Goal: Task Accomplishment & Management: Complete application form

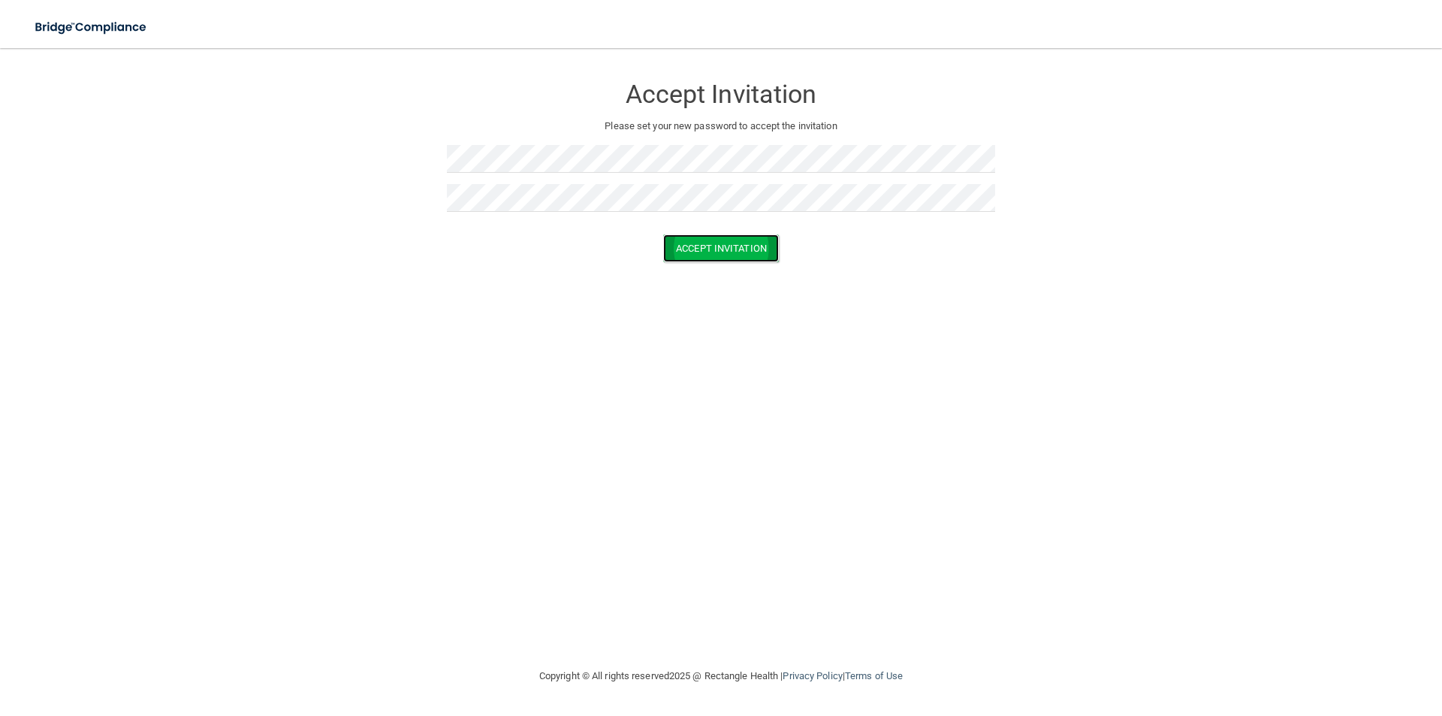
click at [731, 247] on button "Accept Invitation" at bounding box center [721, 248] width 116 height 28
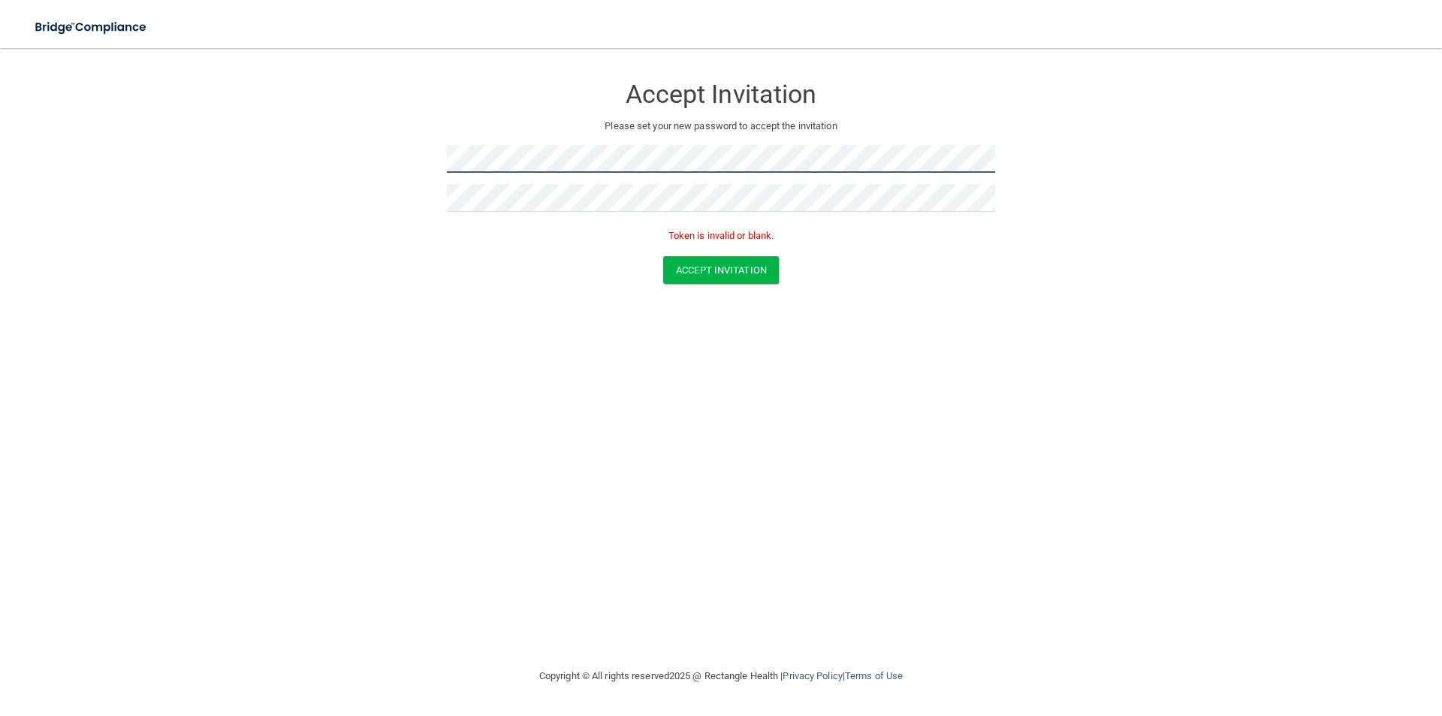
click at [390, 134] on form "Accept Invitation Please set your new password to accept the invitation Token i…" at bounding box center [721, 182] width 1382 height 239
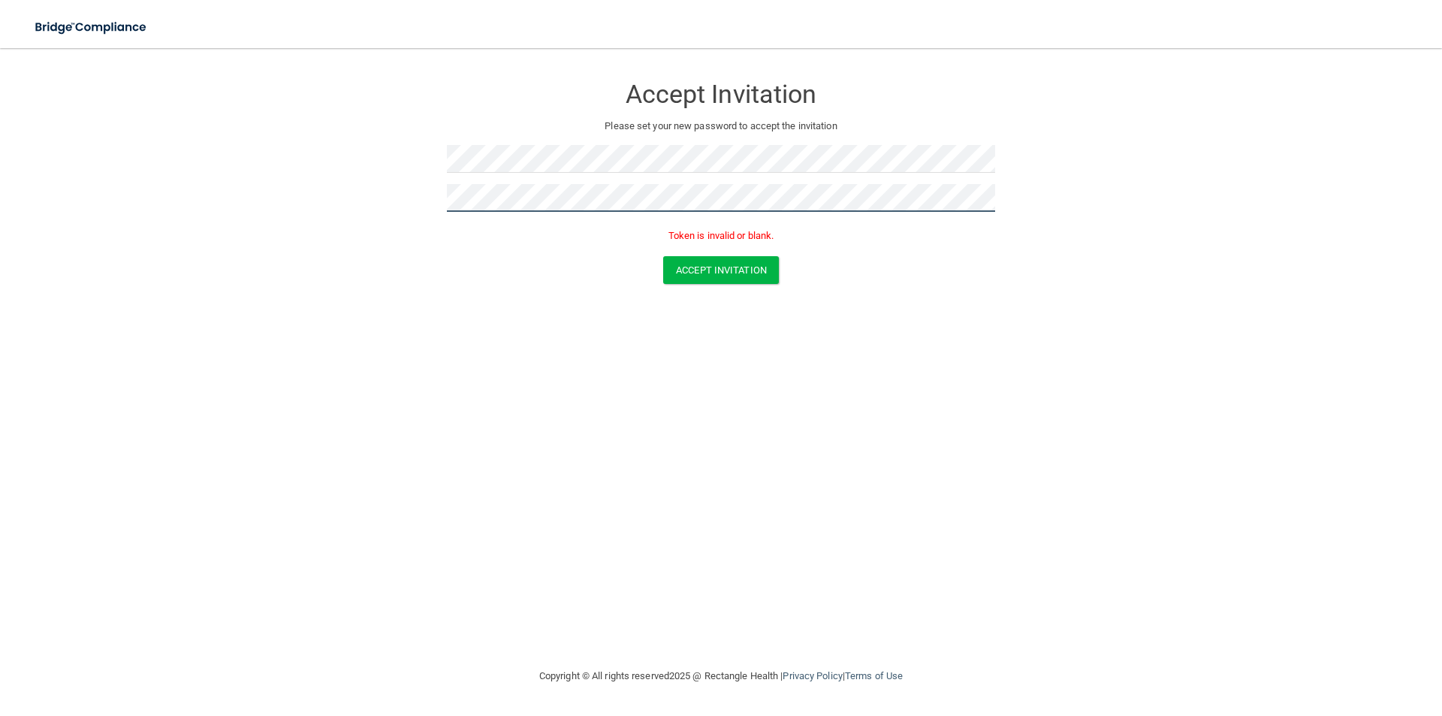
click at [429, 193] on form "Accept Invitation Please set your new password to accept the invitation Token i…" at bounding box center [721, 182] width 1382 height 239
click at [382, 188] on form "Accept Invitation Please set your new password to accept the invitation Passwor…" at bounding box center [721, 195] width 1382 height 264
click at [703, 267] on button "Accept Invitation" at bounding box center [721, 270] width 116 height 28
click at [702, 271] on button "Accept Invitation" at bounding box center [721, 270] width 116 height 28
click at [409, 210] on form "Accept Invitation Please set your new password to accept the invitation Token i…" at bounding box center [721, 182] width 1382 height 239
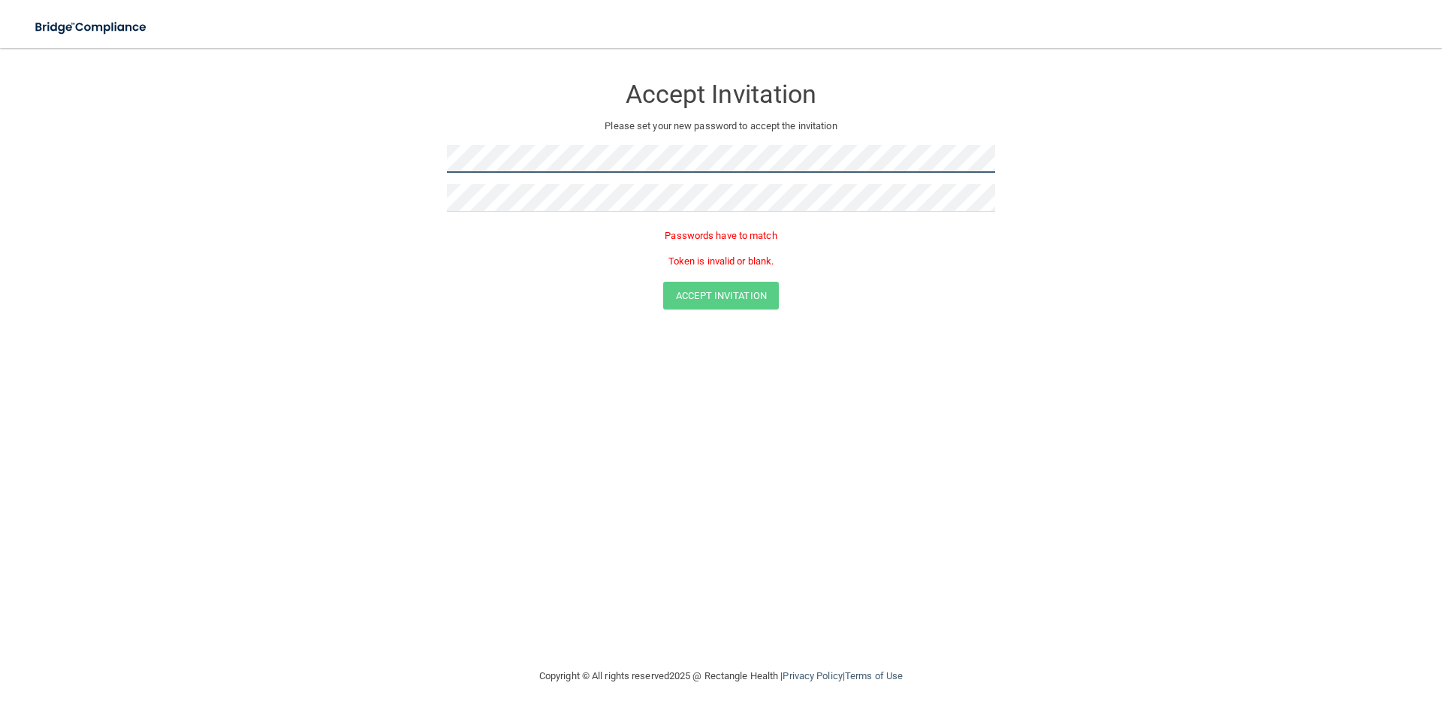
click at [396, 168] on form "Accept Invitation Please set your new password to accept the invitation Passwor…" at bounding box center [721, 195] width 1382 height 264
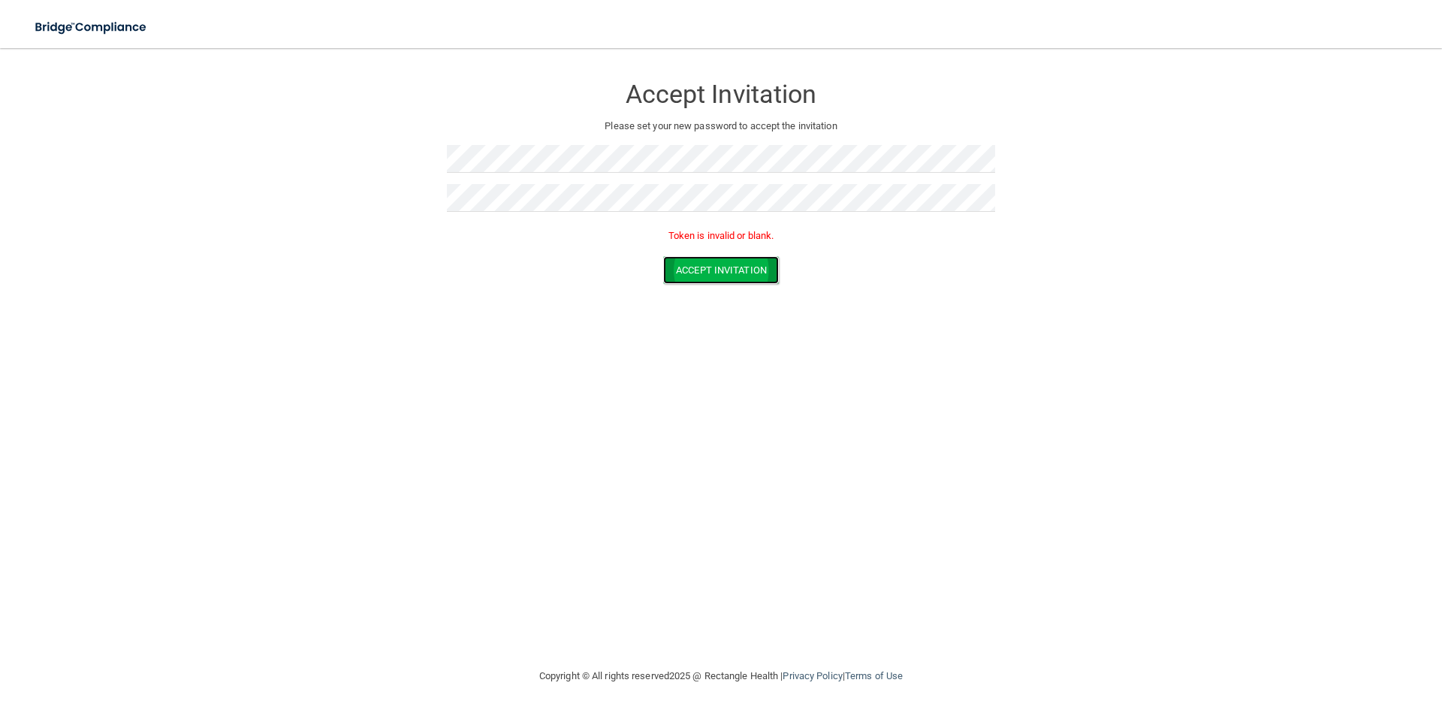
click at [720, 273] on button "Accept Invitation" at bounding box center [721, 270] width 116 height 28
click at [558, 183] on div at bounding box center [721, 164] width 548 height 39
click at [730, 252] on button "Accept Invitation" at bounding box center [721, 248] width 116 height 28
click at [727, 247] on button "Accept Invitation" at bounding box center [721, 248] width 116 height 28
click at [736, 250] on button "Accept Invitation" at bounding box center [721, 248] width 116 height 28
